Goal: Book appointment/travel/reservation

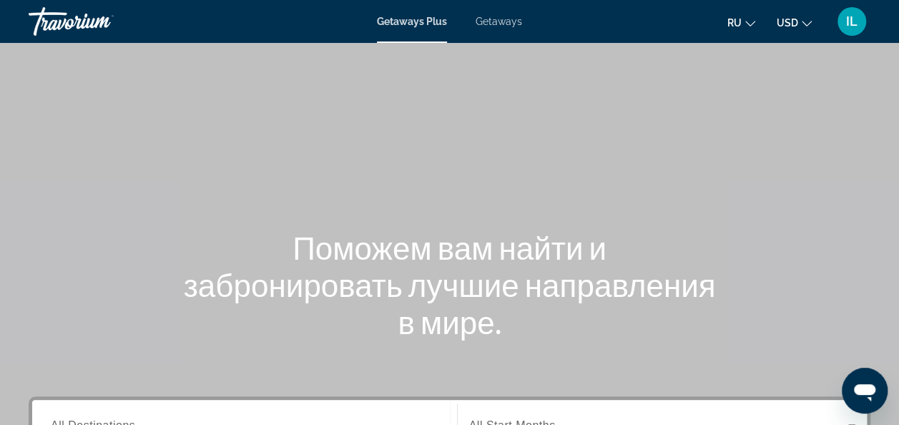
click at [508, 24] on span "Getaways" at bounding box center [499, 21] width 46 height 11
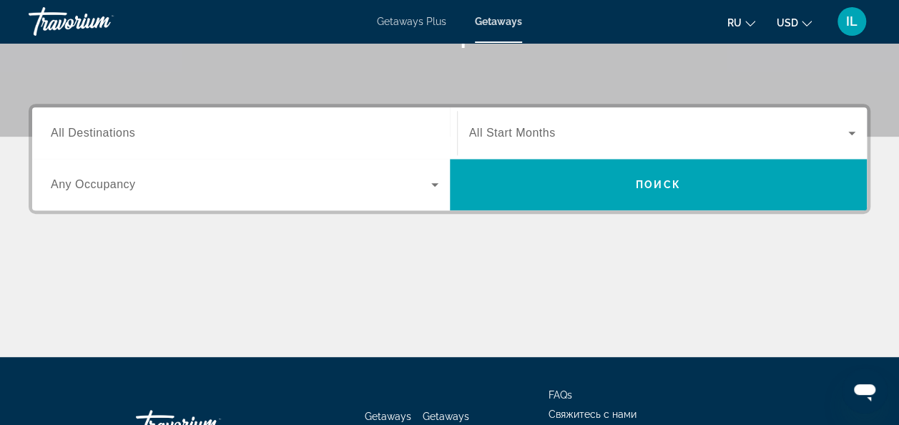
scroll to position [293, 0]
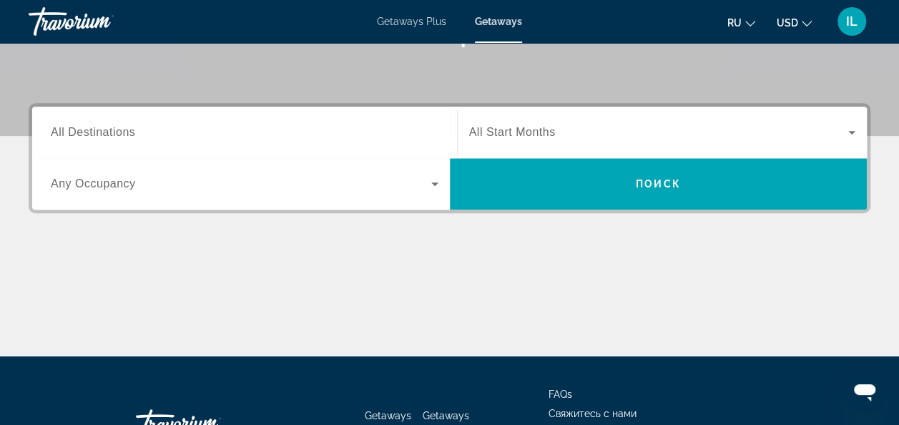
click at [124, 134] on span "All Destinations" at bounding box center [93, 132] width 84 height 12
click at [124, 134] on input "Destination All Destinations" at bounding box center [245, 132] width 388 height 17
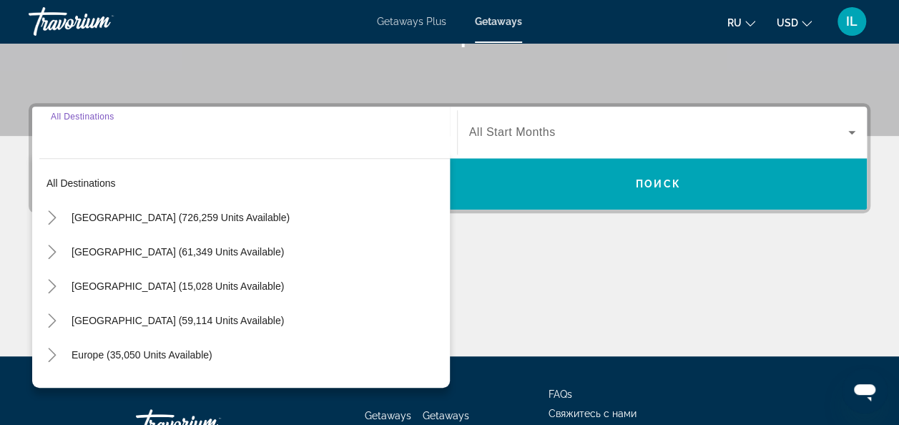
scroll to position [349, 0]
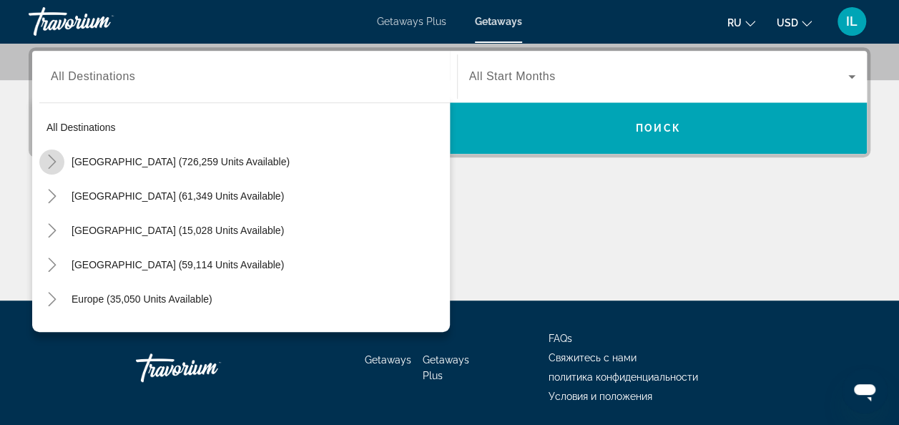
click at [56, 159] on icon "Toggle United States (726,259 units available)" at bounding box center [52, 162] width 14 height 14
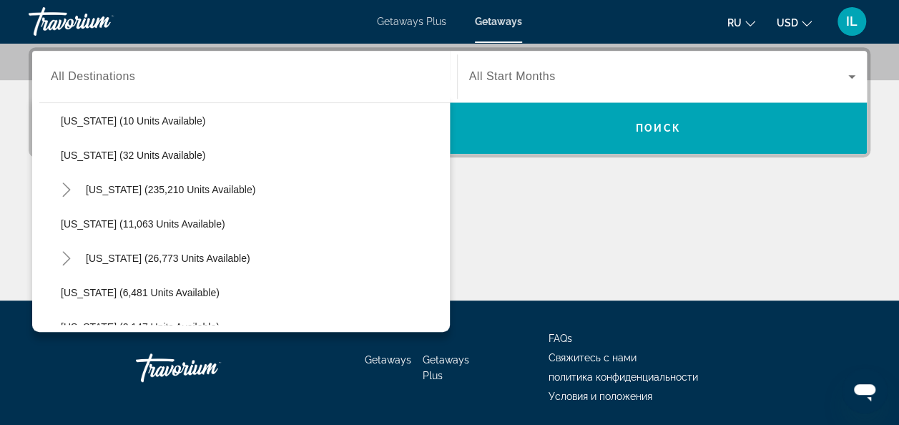
scroll to position [215, 0]
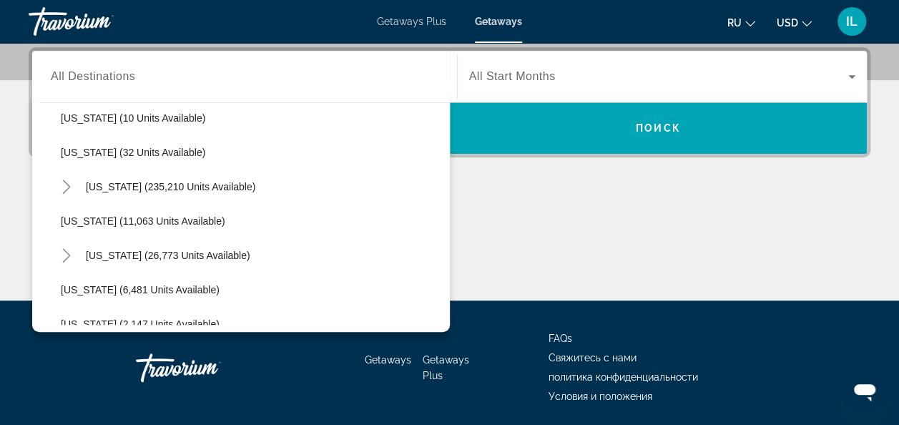
drag, startPoint x: 106, startPoint y: 186, endPoint x: 97, endPoint y: 186, distance: 8.6
click at [97, 186] on span "[US_STATE] (235,210 units available)" at bounding box center [171, 186] width 170 height 11
type input "**********"
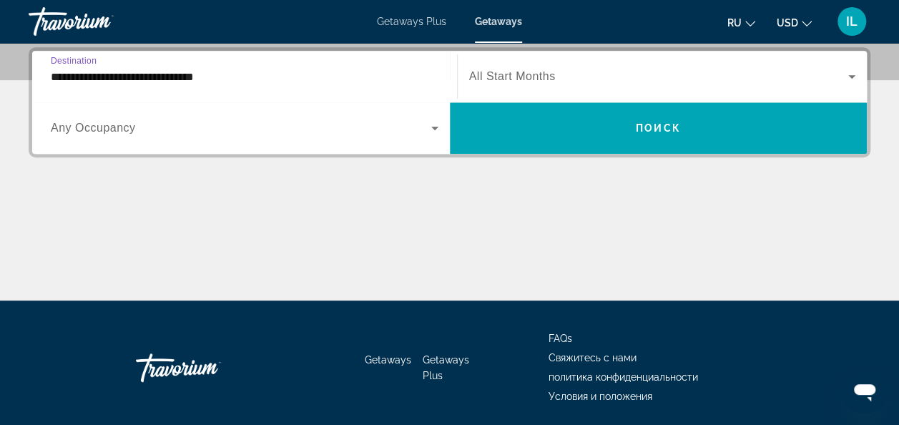
click at [209, 135] on span "Search widget" at bounding box center [241, 127] width 381 height 17
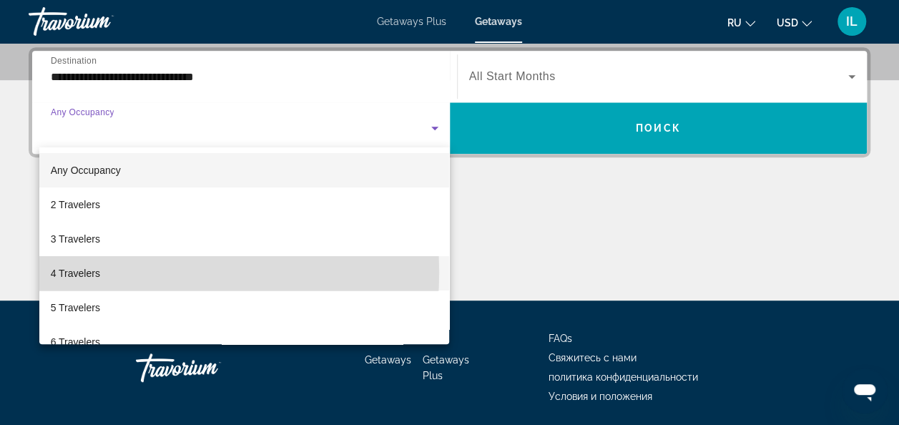
click at [135, 273] on mat-option "4 Travelers" at bounding box center [244, 273] width 411 height 34
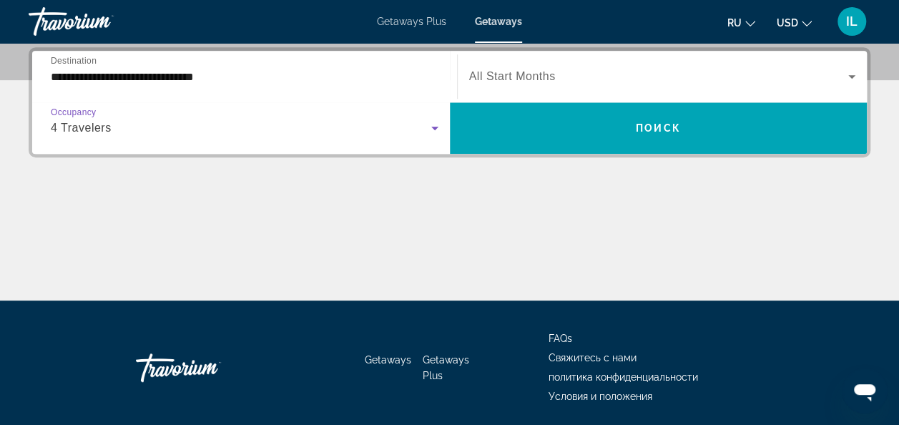
click at [629, 77] on span "Search widget" at bounding box center [659, 76] width 380 height 17
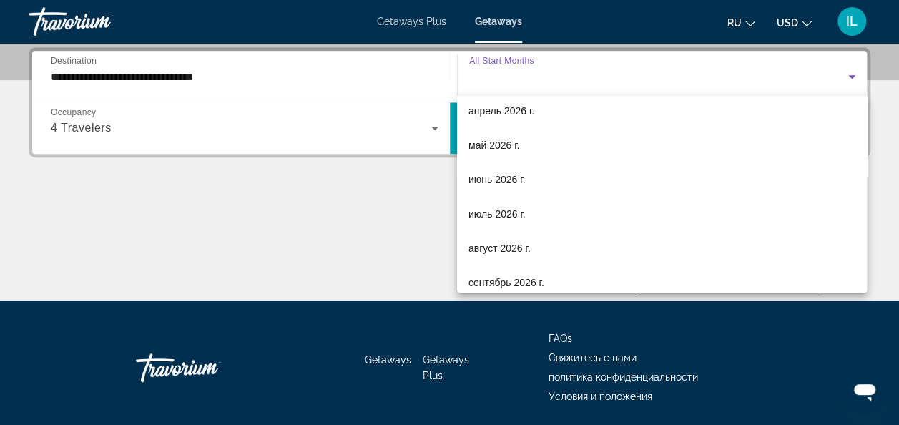
scroll to position [295, 0]
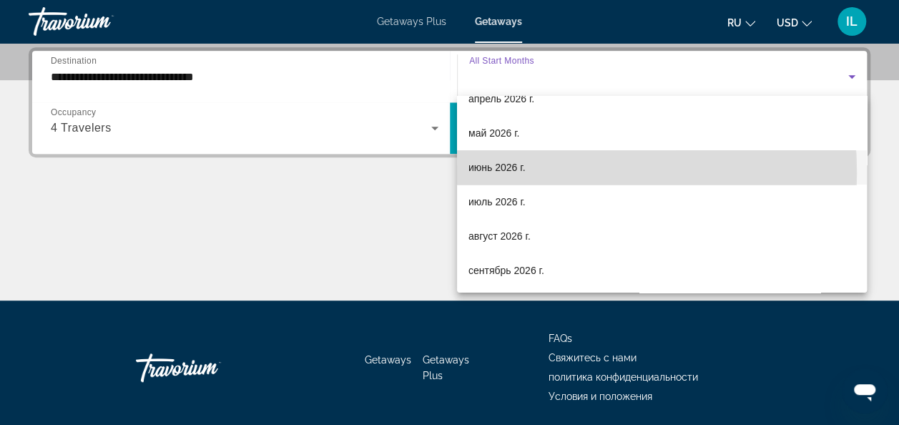
click at [494, 172] on span "июнь 2026 г." at bounding box center [497, 167] width 57 height 17
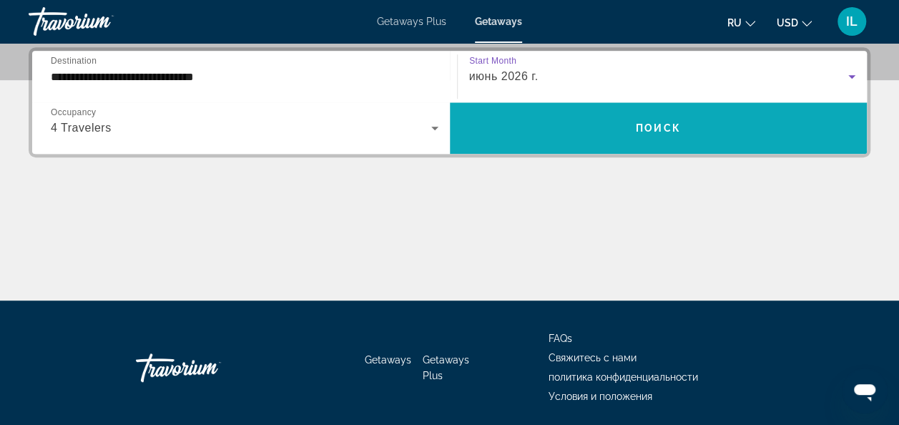
click at [602, 132] on span "Search widget" at bounding box center [659, 128] width 418 height 34
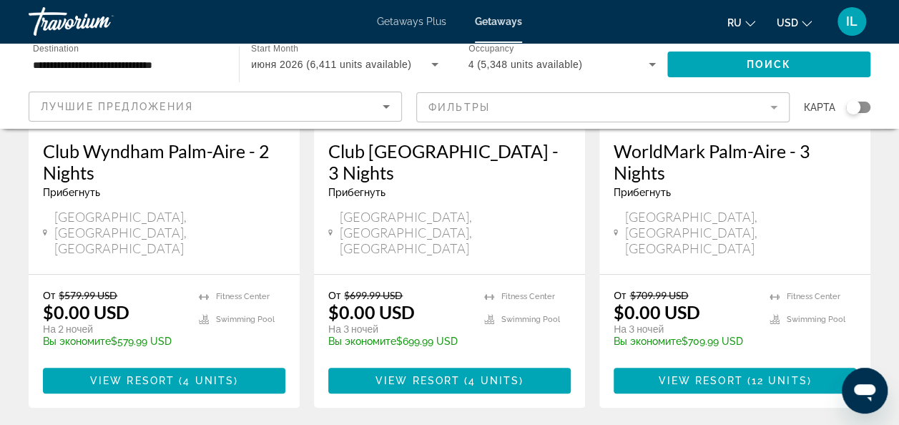
scroll to position [283, 0]
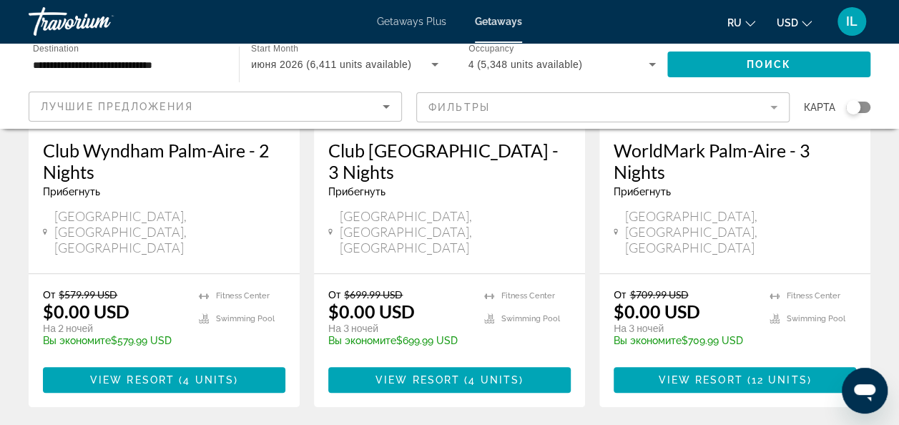
click at [857, 106] on div "Search widget" at bounding box center [853, 107] width 14 height 14
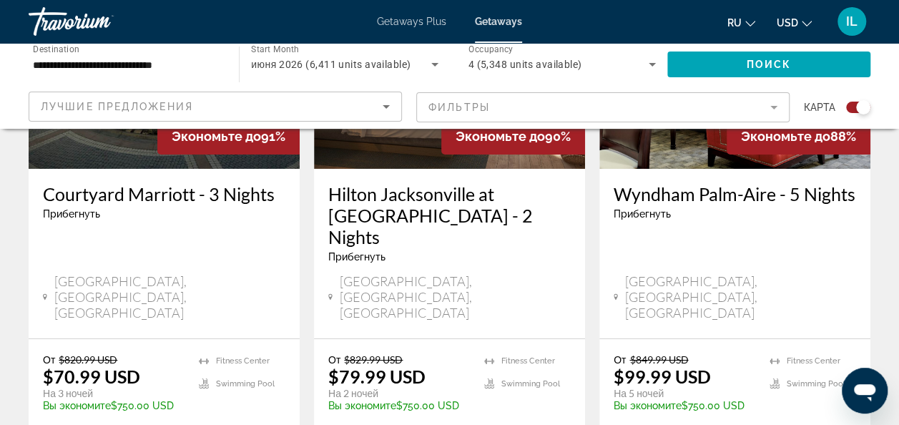
scroll to position [2403, 0]
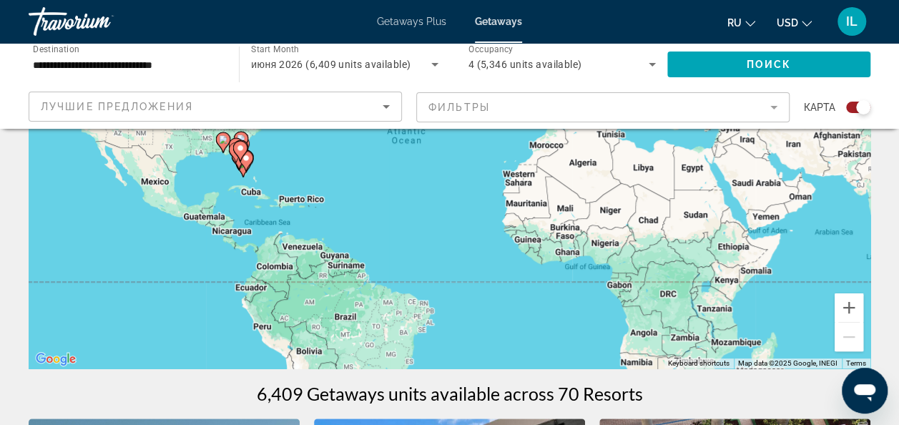
scroll to position [205, 0]
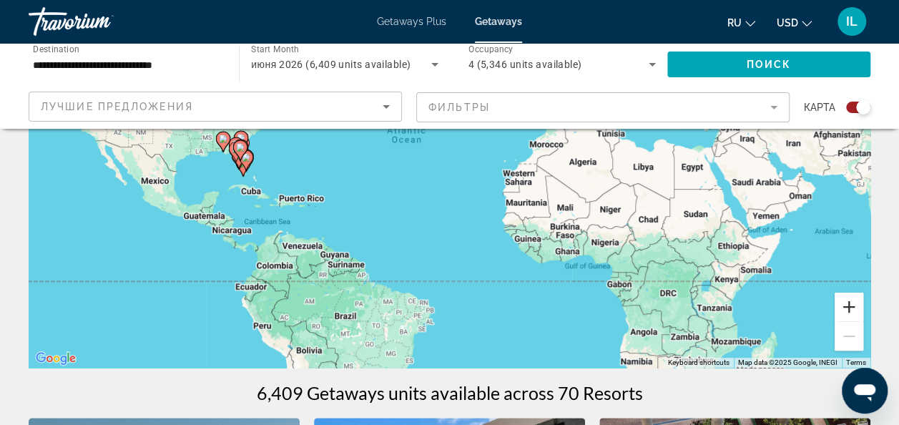
click at [849, 312] on button "Zoom in" at bounding box center [849, 307] width 29 height 29
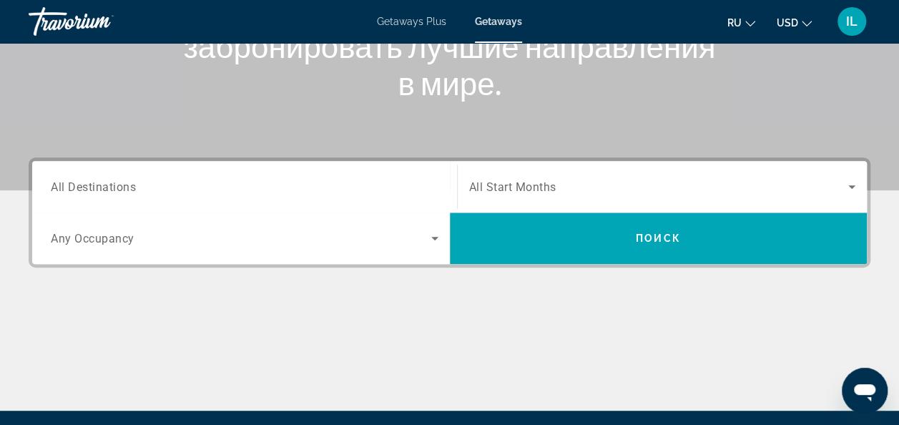
scroll to position [260, 0]
